Goal: Go to known website: Access a specific website the user already knows

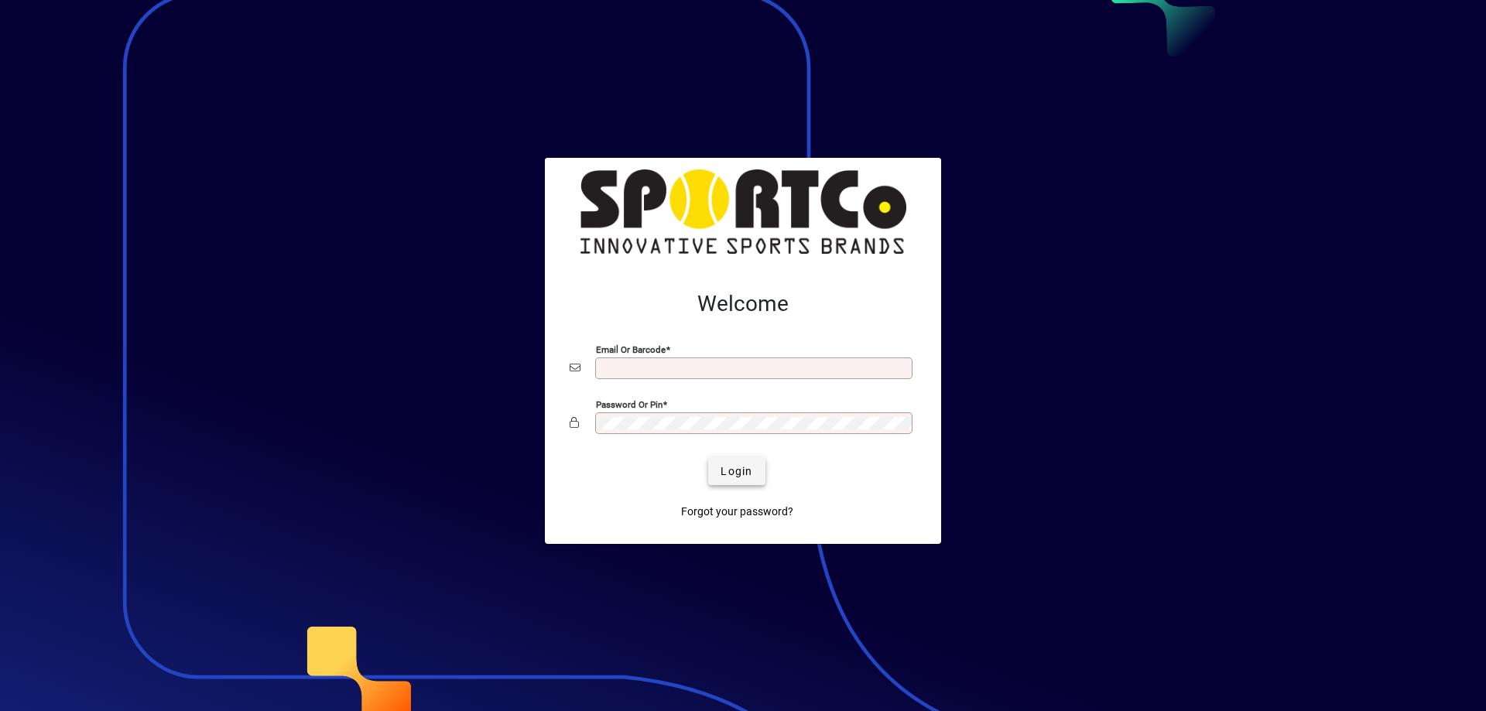
type input "**********"
click at [741, 464] on span "Login" at bounding box center [737, 472] width 32 height 16
